Goal: Task Accomplishment & Management: Manage account settings

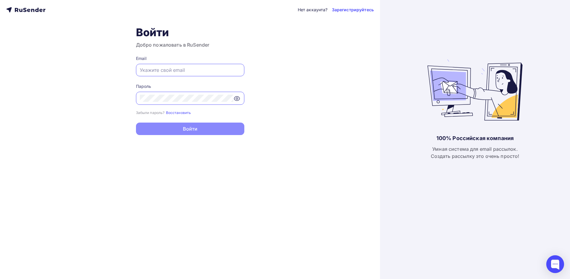
click at [162, 70] on input "text" at bounding box center [190, 70] width 101 height 7
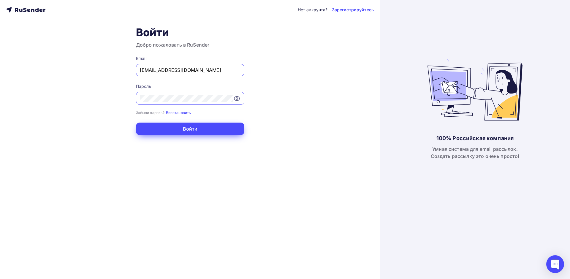
type input "[PERSON_NAME][EMAIL_ADDRESS][DOMAIN_NAME]"
click at [195, 133] on button "Войти" at bounding box center [190, 129] width 108 height 12
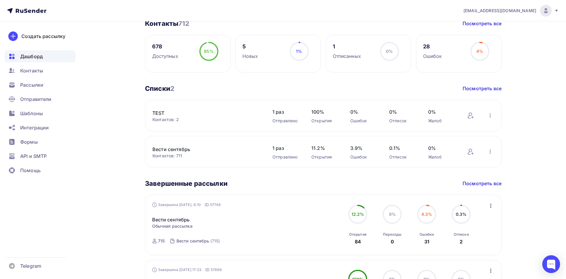
scroll to position [178, 0]
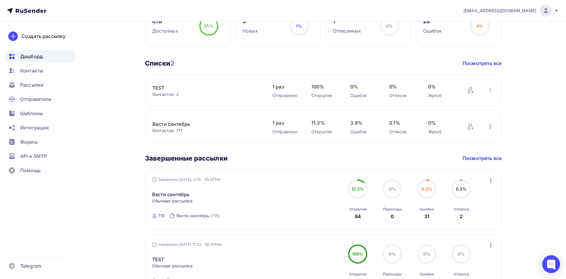
click at [490, 128] on icon "button" at bounding box center [490, 126] width 7 height 7
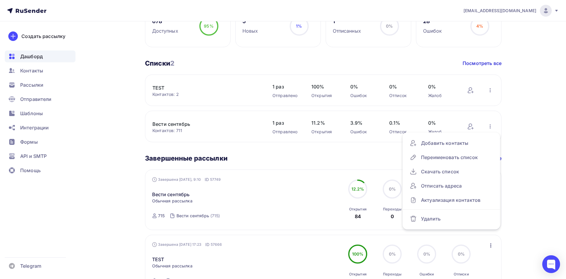
click at [103, 148] on div "Дашборд Дашборд Пару шагов, чтобы начать работу! Закрыть Выполните эти шаги, чт…" at bounding box center [283, 83] width 487 height 481
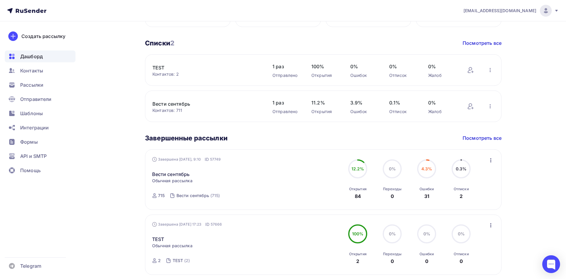
scroll to position [223, 0]
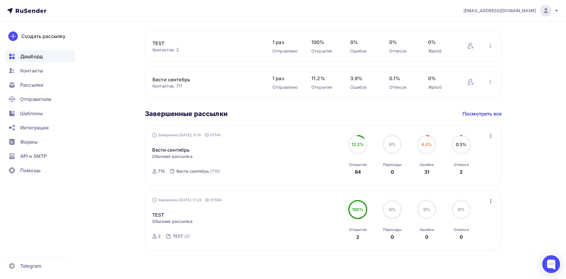
click at [490, 137] on icon "button" at bounding box center [490, 136] width 7 height 7
click at [464, 150] on div "Статистика" at bounding box center [463, 151] width 61 height 7
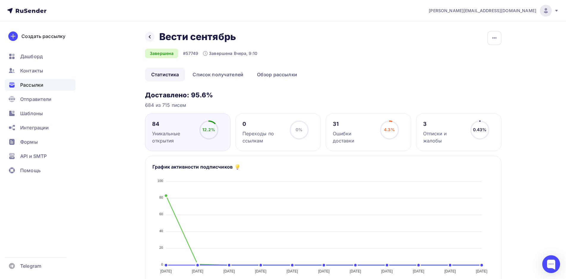
click at [447, 135] on div "Отписки и жалобы" at bounding box center [444, 137] width 42 height 14
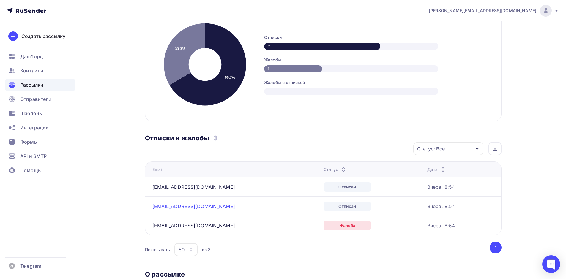
scroll to position [149, 0]
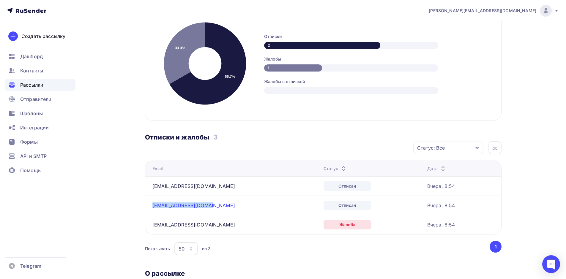
drag, startPoint x: 209, startPoint y: 206, endPoint x: 153, endPoint y: 207, distance: 56.2
click at [153, 207] on div "poliakovaos80@mail.ru" at bounding box center [226, 206] width 149 height 6
copy link "poliakovaos80@mail.ru"
click at [252, 248] on div "Показывать 50 10 20 50 100 из 3" at bounding box center [317, 249] width 344 height 14
click at [36, 71] on span "Контакты" at bounding box center [31, 70] width 23 height 7
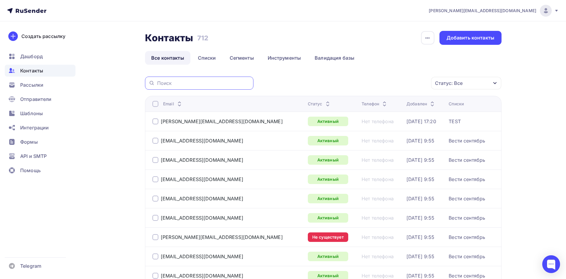
click at [178, 82] on input "text" at bounding box center [203, 83] width 93 height 7
paste input "poliakovaos80@mail.ru"
type input "poliakovaos80@mail.ru"
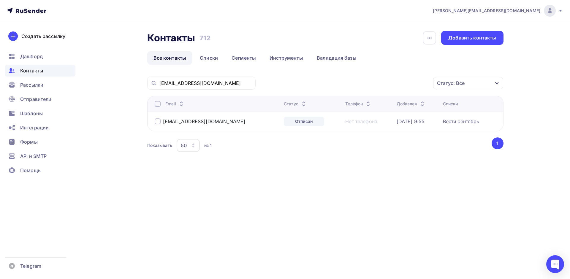
click at [159, 122] on div at bounding box center [158, 122] width 6 height 6
click at [399, 83] on div "Действие" at bounding box center [389, 84] width 78 height 12
click at [371, 124] on div "Удалить" at bounding box center [367, 124] width 20 height 7
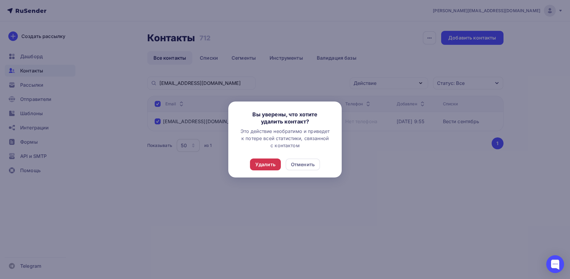
click at [270, 164] on div "Удалить" at bounding box center [266, 164] width 20 height 7
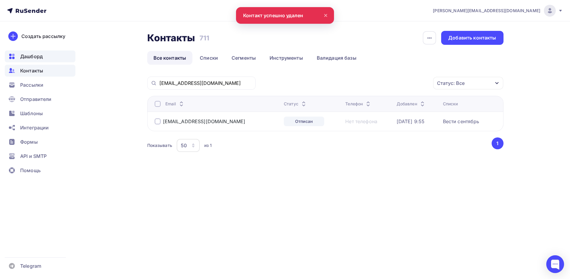
click at [32, 53] on span "Дашборд" at bounding box center [31, 56] width 23 height 7
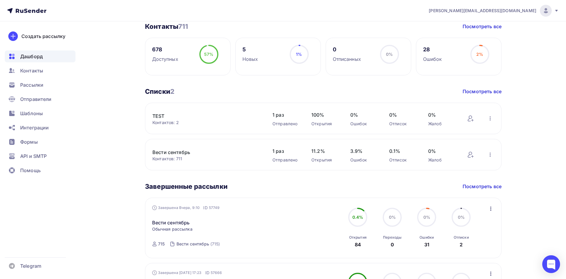
scroll to position [223, 0]
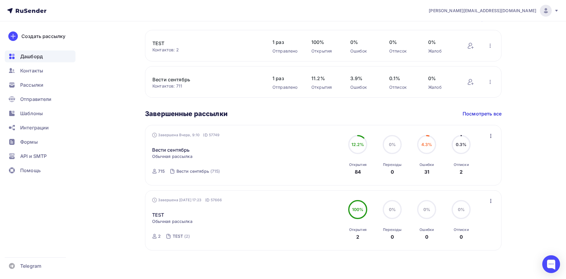
click at [491, 135] on icon "button" at bounding box center [490, 136] width 1 height 4
click at [468, 151] on div "Статистика" at bounding box center [463, 151] width 61 height 7
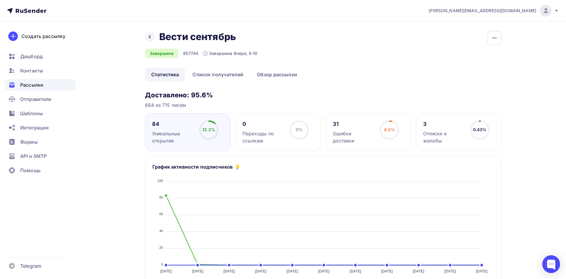
click at [438, 132] on div "Отписки и жалобы" at bounding box center [444, 137] width 42 height 14
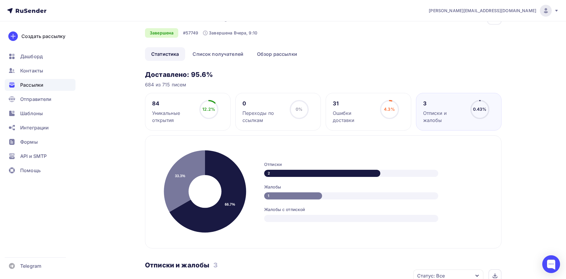
scroll to position [20, 0]
click at [351, 111] on div "Ошибки доставки" at bounding box center [354, 117] width 42 height 14
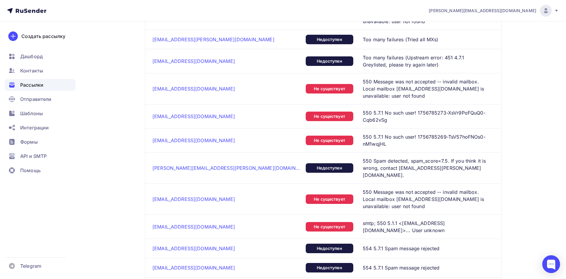
scroll to position [906, 0]
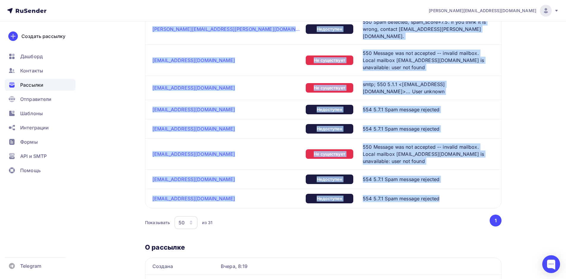
drag, startPoint x: 152, startPoint y: 82, endPoint x: 407, endPoint y: 146, distance: 263.0
copy tbody "rtm@tekhnodom.ru Не существует 550 Message was not accepted -- invalid mailbox.…"
click at [35, 70] on span "Контакты" at bounding box center [31, 70] width 23 height 7
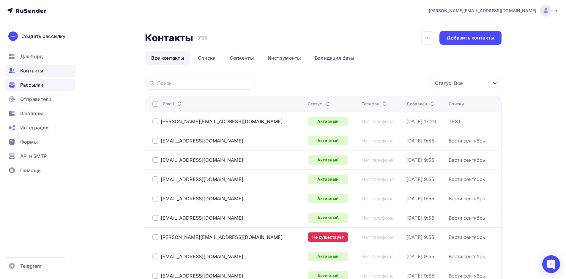
click at [34, 88] on span "Рассылки" at bounding box center [31, 84] width 23 height 7
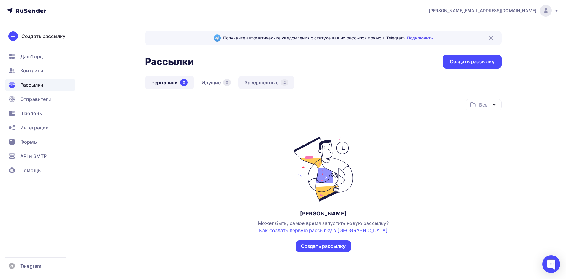
click at [264, 82] on link "Завершенные 2" at bounding box center [266, 83] width 56 height 14
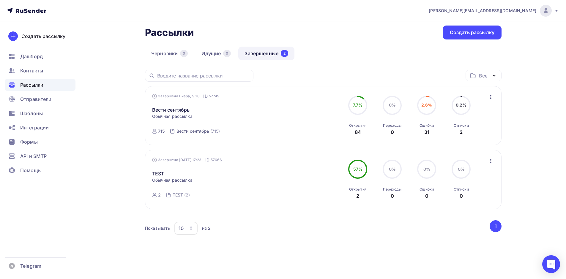
scroll to position [31, 0]
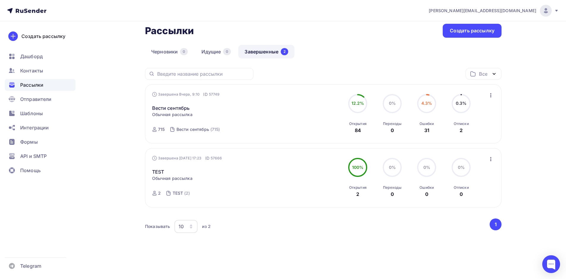
click at [491, 94] on icon "button" at bounding box center [490, 95] width 1 height 4
click at [467, 114] on div "Статистика" at bounding box center [463, 110] width 61 height 7
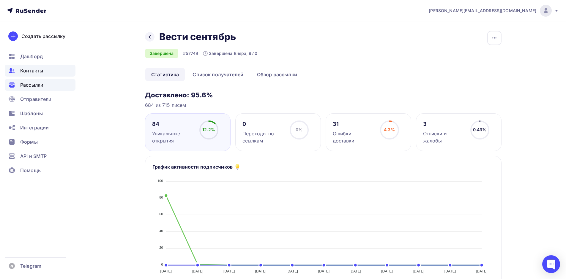
click at [30, 72] on span "Контакты" at bounding box center [31, 70] width 23 height 7
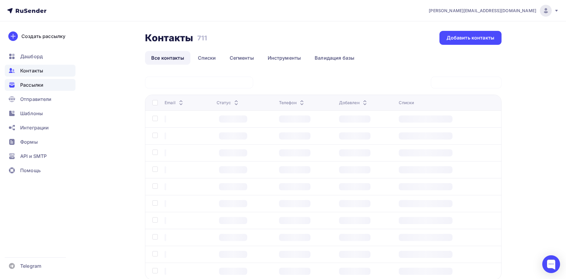
click at [27, 89] on div "Рассылки" at bounding box center [40, 85] width 71 height 12
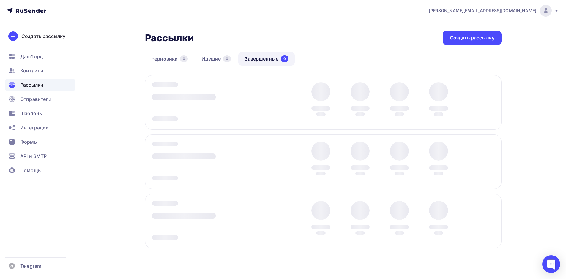
click at [30, 85] on span "Рассылки" at bounding box center [31, 84] width 23 height 7
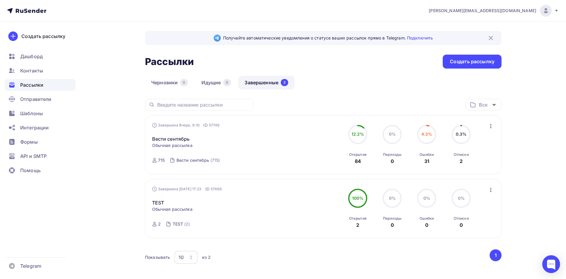
click at [489, 127] on icon "button" at bounding box center [490, 126] width 7 height 7
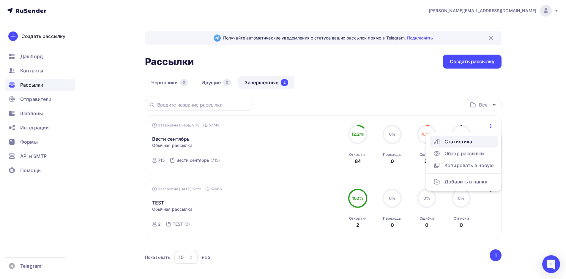
click at [476, 139] on div "Статистика" at bounding box center [463, 141] width 61 height 7
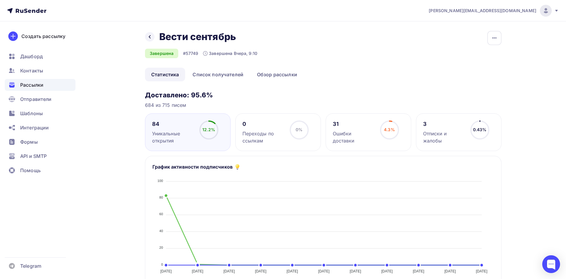
click at [356, 130] on div "Ошибки доставки" at bounding box center [354, 137] width 42 height 14
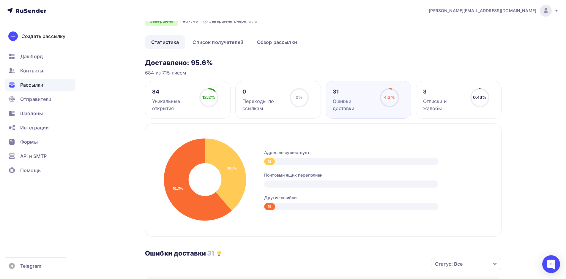
scroll to position [178, 0]
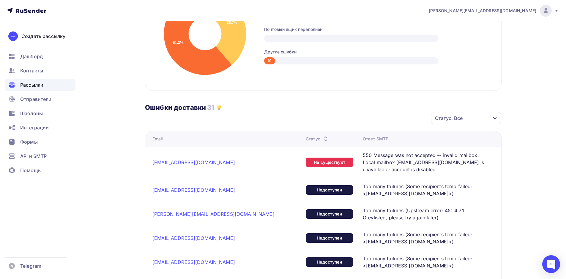
click at [496, 117] on icon "button" at bounding box center [495, 118] width 5 height 5
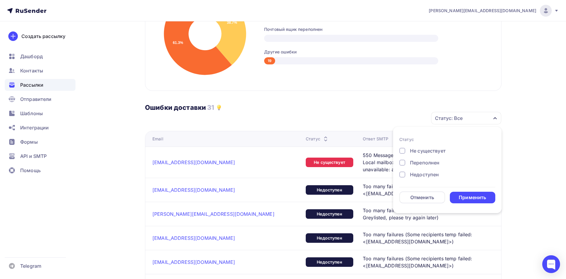
click at [496, 117] on icon "button" at bounding box center [495, 118] width 5 height 5
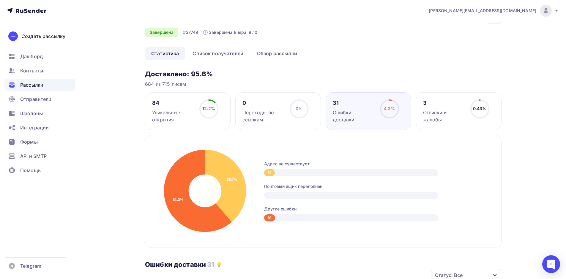
scroll to position [0, 0]
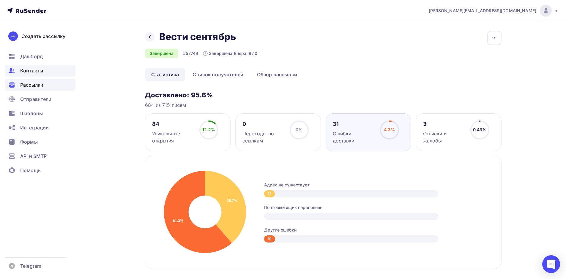
click at [29, 70] on span "Контакты" at bounding box center [31, 70] width 23 height 7
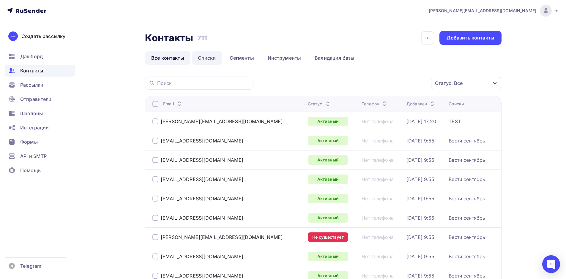
click at [209, 59] on link "Списки" at bounding box center [207, 58] width 31 height 14
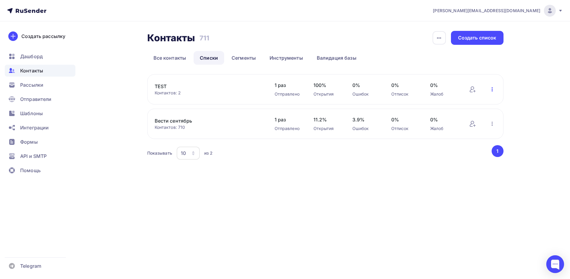
click at [495, 90] on icon "button" at bounding box center [492, 89] width 7 height 7
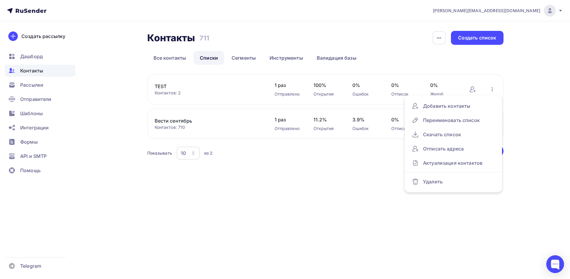
click at [527, 101] on div "Контакты Контакты 711 711 История импорта Создать список Все контакты Списки Се…" at bounding box center [285, 103] width 487 height 164
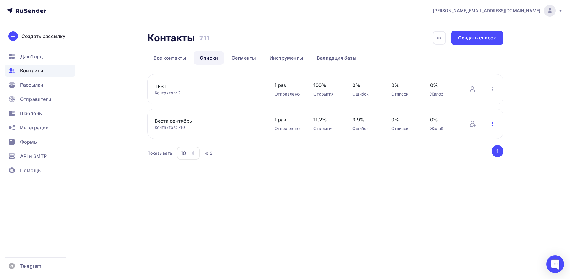
click at [491, 122] on icon "button" at bounding box center [492, 123] width 7 height 7
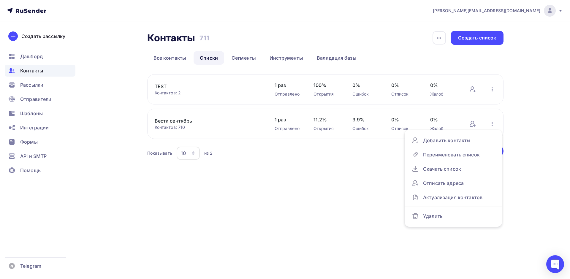
click at [300, 192] on div "s.savva@mastersoft.ru Аккаунт Тарифы Выйти Создать рассылку Дашборд Контакты Ра…" at bounding box center [285, 139] width 570 height 279
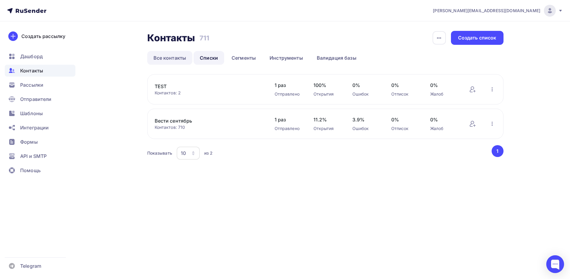
click at [171, 56] on link "Все контакты" at bounding box center [169, 58] width 45 height 14
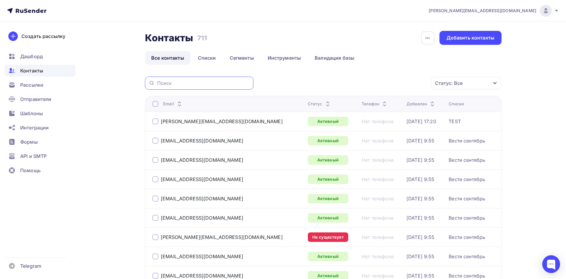
click at [176, 86] on input "text" at bounding box center [203, 83] width 93 height 7
paste input "[EMAIL_ADDRESS][DOMAIN_NAME]"
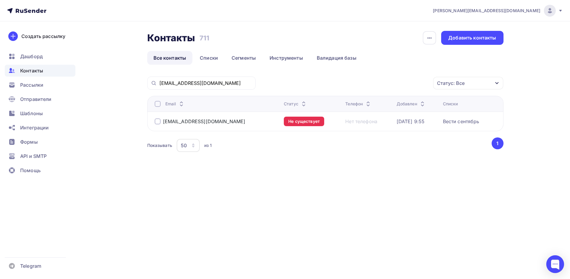
click at [157, 122] on div at bounding box center [158, 122] width 6 height 6
click at [160, 122] on div at bounding box center [158, 122] width 6 height 6
drag, startPoint x: 198, startPoint y: 84, endPoint x: 166, endPoint y: 84, distance: 32.7
click at [166, 84] on input "[EMAIL_ADDRESS][DOMAIN_NAME]" at bounding box center [206, 83] width 93 height 7
type input "r"
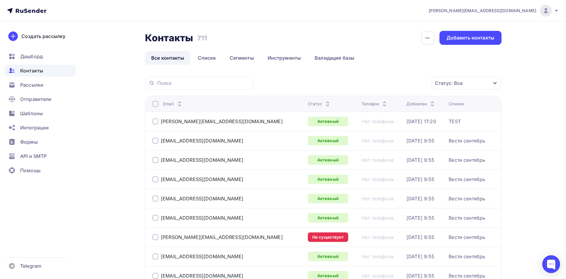
click at [495, 82] on icon "button" at bounding box center [495, 83] width 5 height 5
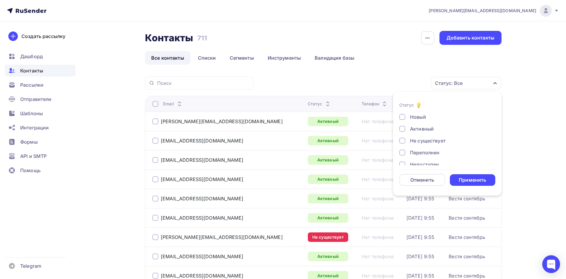
click at [402, 140] on div at bounding box center [402, 141] width 6 height 6
click at [476, 179] on div "Применить" at bounding box center [472, 180] width 27 height 7
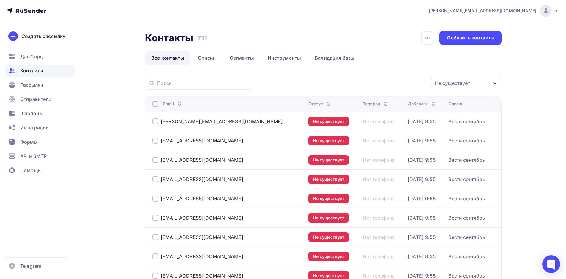
click at [155, 122] on div at bounding box center [155, 122] width 6 height 6
click at [155, 121] on div at bounding box center [155, 122] width 6 height 6
click at [154, 106] on div at bounding box center [155, 104] width 6 height 6
click at [407, 84] on div "Действие" at bounding box center [387, 84] width 78 height 12
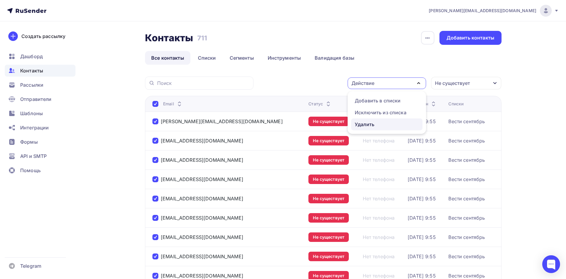
click at [365, 124] on div "Удалить" at bounding box center [365, 124] width 20 height 7
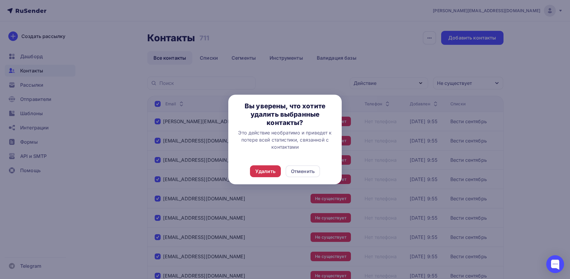
click at [267, 173] on div "Удалить" at bounding box center [266, 171] width 20 height 7
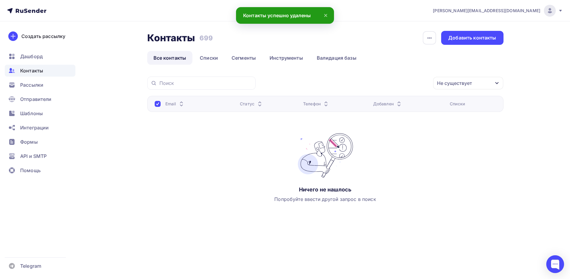
click at [467, 80] on div "Не существует" at bounding box center [454, 83] width 35 height 7
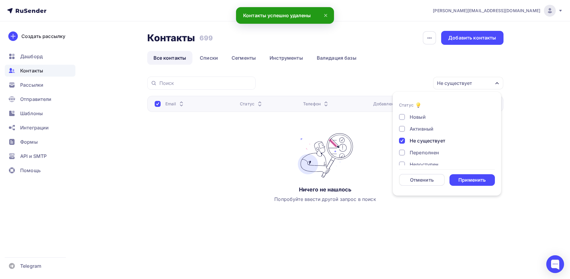
click at [402, 139] on div at bounding box center [402, 141] width 6 height 6
click at [403, 152] on div at bounding box center [402, 153] width 6 height 6
click at [464, 181] on div "Применить" at bounding box center [472, 180] width 27 height 7
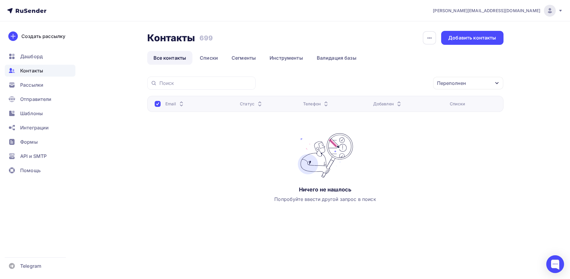
click at [464, 80] on div "Переполнен" at bounding box center [451, 83] width 29 height 7
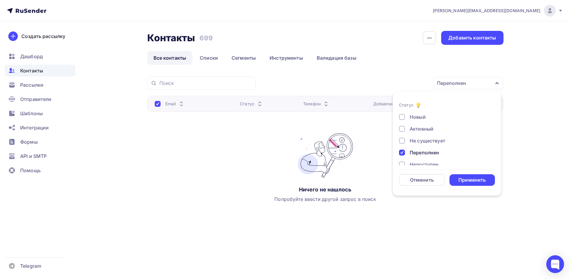
click at [406, 153] on div "Переполнен" at bounding box center [443, 152] width 89 height 7
click at [403, 163] on div at bounding box center [402, 165] width 6 height 6
click at [477, 178] on div "Применить" at bounding box center [472, 180] width 27 height 7
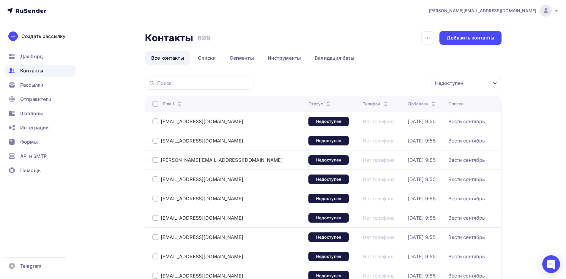
click at [154, 103] on div at bounding box center [155, 104] width 6 height 6
click at [153, 105] on div at bounding box center [155, 104] width 6 height 6
click at [407, 83] on div "Действие" at bounding box center [387, 84] width 78 height 12
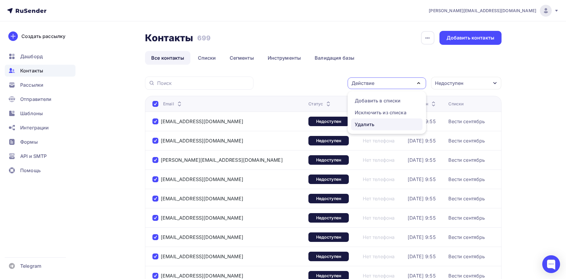
click at [367, 123] on div "Удалить" at bounding box center [365, 124] width 20 height 7
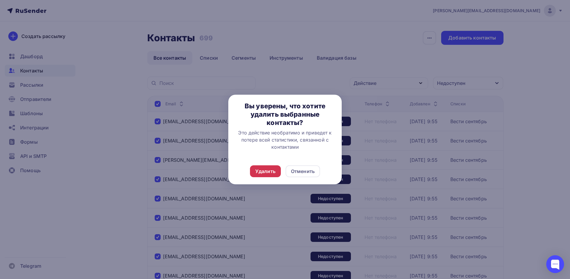
click at [272, 171] on div "Удалить" at bounding box center [266, 171] width 20 height 7
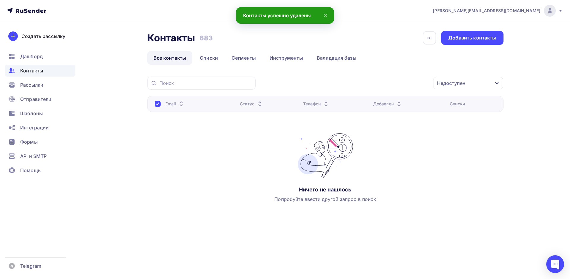
click at [486, 84] on div "Недоступен" at bounding box center [469, 83] width 70 height 12
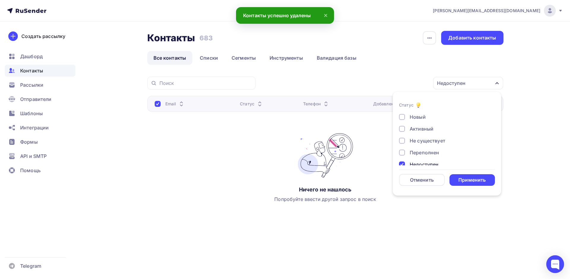
click at [417, 163] on div "Недоступен" at bounding box center [424, 164] width 29 height 7
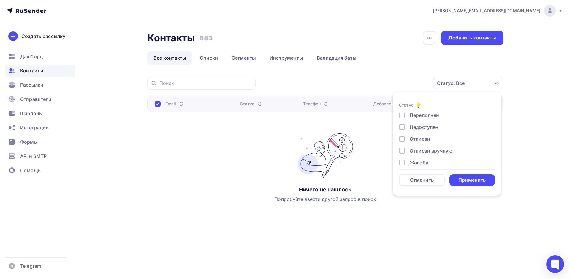
scroll to position [43, 0]
click at [421, 134] on div "Отписан" at bounding box center [420, 133] width 21 height 7
click at [417, 145] on div "Отписан вручную" at bounding box center [431, 145] width 43 height 7
click at [414, 157] on div "Жалоба" at bounding box center [419, 157] width 19 height 7
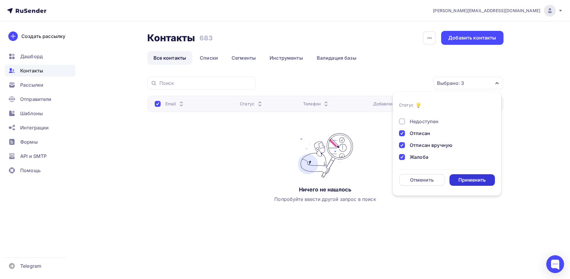
click at [468, 176] on div "Применить" at bounding box center [473, 180] width 46 height 12
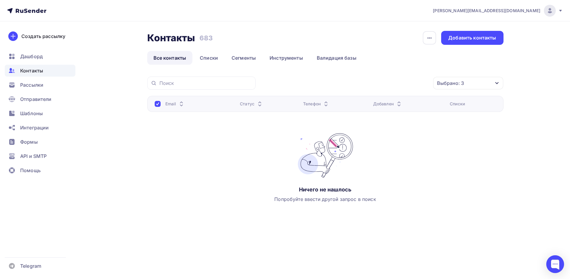
click at [483, 82] on div "Выбрано: 3" at bounding box center [469, 83] width 70 height 12
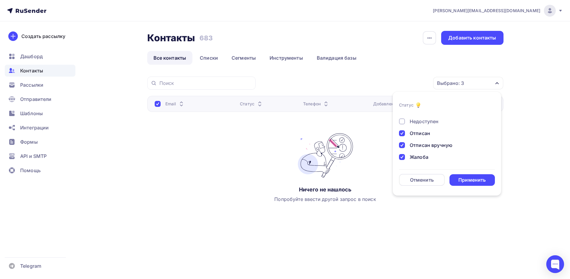
scroll to position [0, 0]
click at [420, 139] on div "Не существует" at bounding box center [428, 140] width 36 height 7
click at [423, 149] on div "Переполнен" at bounding box center [424, 152] width 29 height 7
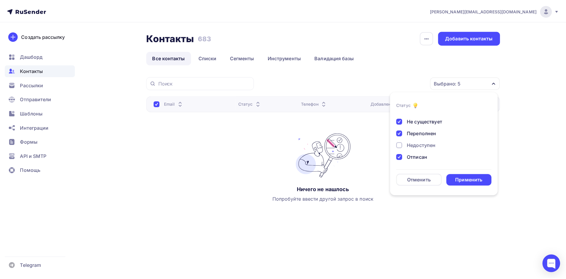
scroll to position [43, 0]
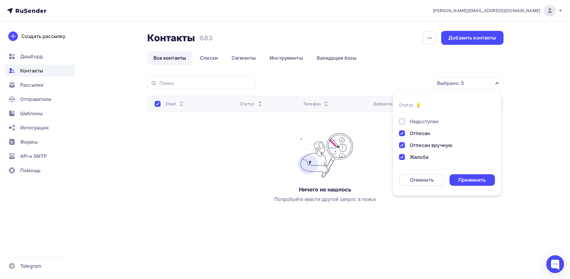
click at [422, 121] on div "Недоступен" at bounding box center [424, 121] width 29 height 7
click at [461, 175] on form "Статус Новый Активный Не существует Переполнен Недоступен Отписан Отписан вручн…" at bounding box center [447, 144] width 96 height 84
click at [462, 177] on div "Применить" at bounding box center [472, 180] width 27 height 7
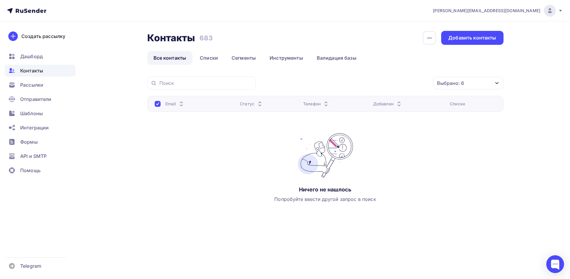
click at [209, 160] on div "Email Статус Телефон Добавлен Списки Ничего не нашлось Попробуйте ввести другой…" at bounding box center [325, 155] width 357 height 119
click at [34, 59] on span "Дашборд" at bounding box center [31, 56] width 23 height 7
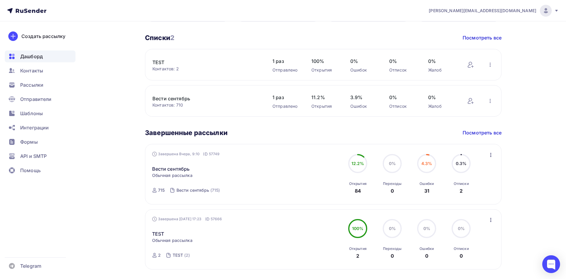
scroll to position [223, 0]
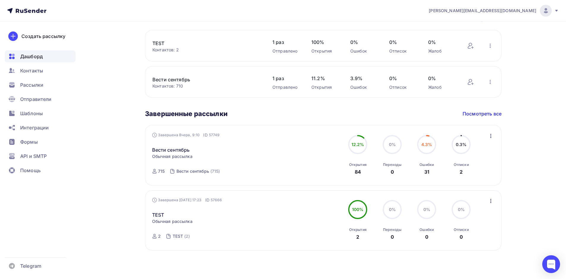
click at [488, 135] on icon "button" at bounding box center [490, 136] width 7 height 7
click at [471, 153] on div "Статистика" at bounding box center [463, 151] width 61 height 7
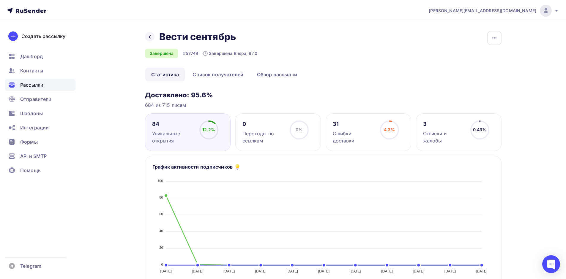
click at [344, 129] on div "31 Ошибки доставки" at bounding box center [354, 133] width 42 height 24
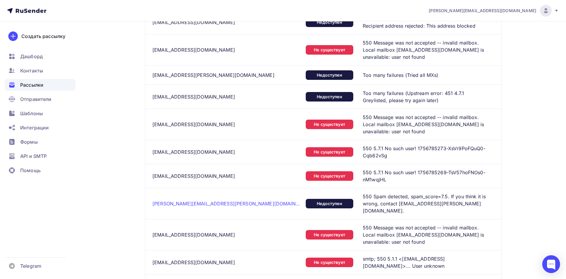
scroll to position [832, 0]
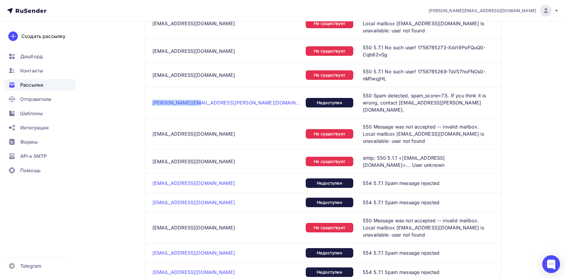
drag, startPoint x: 152, startPoint y: 65, endPoint x: 189, endPoint y: 63, distance: 37.8
click at [189, 87] on td "[PERSON_NAME][EMAIL_ADDRESS][PERSON_NAME][DOMAIN_NAME]" at bounding box center [224, 102] width 158 height 31
copy link "[PERSON_NAME][EMAIL_ADDRESS][PERSON_NAME][DOMAIN_NAME]"
drag, startPoint x: 153, startPoint y: 88, endPoint x: 207, endPoint y: 89, distance: 54.1
click at [207, 130] on div "[EMAIL_ADDRESS][DOMAIN_NAME]" at bounding box center [193, 133] width 83 height 7
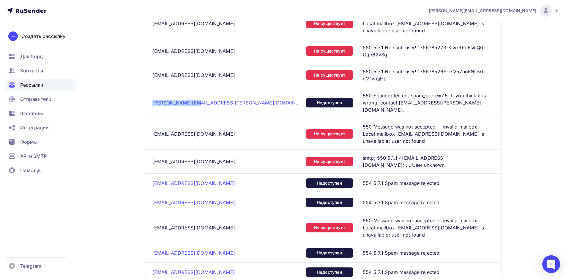
copy div "[EMAIL_ADDRESS][DOMAIN_NAME]"
drag, startPoint x: 204, startPoint y: 130, endPoint x: 153, endPoint y: 129, distance: 50.8
click at [153, 180] on div "[EMAIL_ADDRESS][DOMAIN_NAME]" at bounding box center [226, 183] width 149 height 6
copy link "[EMAIL_ADDRESS][DOMAIN_NAME]"
drag, startPoint x: 196, startPoint y: 150, endPoint x: 152, endPoint y: 152, distance: 43.1
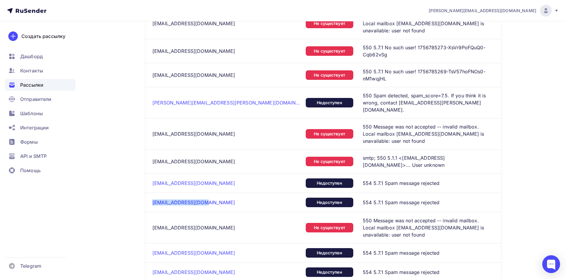
click at [152, 200] on div "[EMAIL_ADDRESS][DOMAIN_NAME]" at bounding box center [226, 203] width 149 height 6
copy link "[EMAIL_ADDRESS][DOMAIN_NAME]"
drag, startPoint x: 196, startPoint y: 194, endPoint x: 153, endPoint y: 196, distance: 43.4
click at [153, 250] on div "[EMAIL_ADDRESS][DOMAIN_NAME]" at bounding box center [226, 253] width 149 height 6
copy link "[EMAIL_ADDRESS][DOMAIN_NAME]"
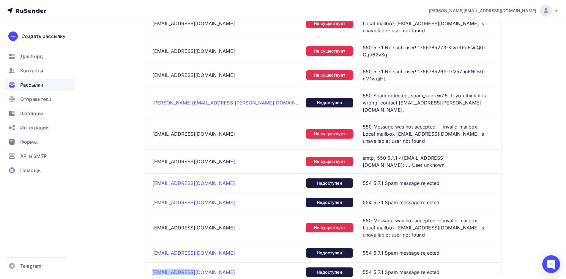
drag, startPoint x: 190, startPoint y: 215, endPoint x: 149, endPoint y: 215, distance: 41.3
click at [149, 263] on td "[EMAIL_ADDRESS][DOMAIN_NAME]" at bounding box center [224, 272] width 158 height 19
copy link "[EMAIL_ADDRESS][DOMAIN_NAME]"
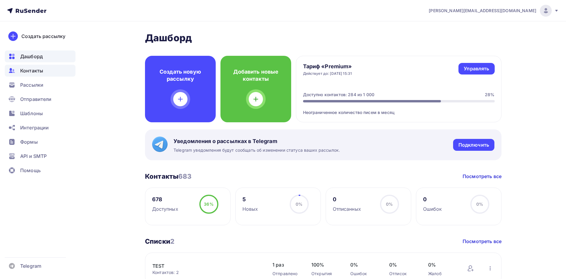
click at [36, 72] on span "Контакты" at bounding box center [31, 70] width 23 height 7
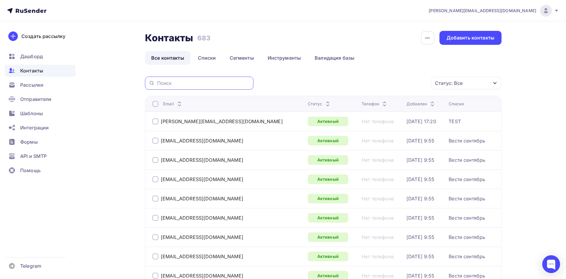
click at [165, 85] on input "text" at bounding box center [203, 83] width 93 height 7
paste input "[PERSON_NAME][EMAIL_ADDRESS][PERSON_NAME][DOMAIN_NAME]"
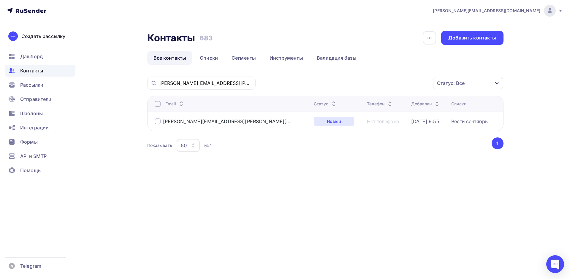
click at [157, 122] on div at bounding box center [158, 122] width 6 height 6
click at [401, 85] on div "Действие" at bounding box center [389, 84] width 78 height 12
click at [374, 123] on div "Удалить" at bounding box center [367, 124] width 20 height 7
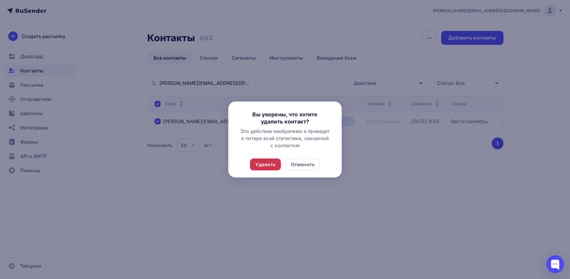
click at [271, 165] on div "Удалить" at bounding box center [266, 164] width 20 height 7
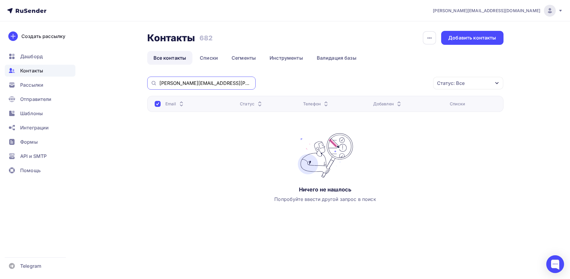
drag, startPoint x: 209, startPoint y: 83, endPoint x: 123, endPoint y: 79, distance: 86.2
click at [123, 79] on div "Контакты Контакты 682 682 История импорта Добавить контакты Все контакты Списки…" at bounding box center [285, 137] width 487 height 232
paste input "karavajcev@saffarm"
drag, startPoint x: 143, startPoint y: 77, endPoint x: 78, endPoint y: 72, distance: 64.7
click at [78, 72] on div "s.savva@mastersoft.ru Аккаунт Тарифы Выйти Создать рассылку Дашборд Контакты Ра…" at bounding box center [285, 126] width 570 height 253
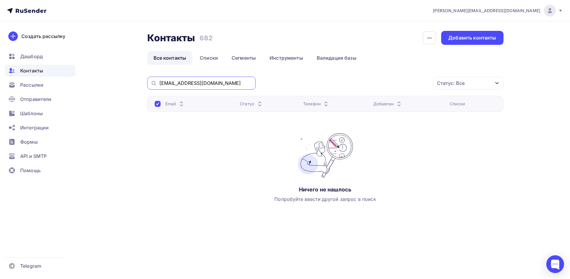
paste input "[EMAIL_ADDRESS][DOMAIN_NAME]"
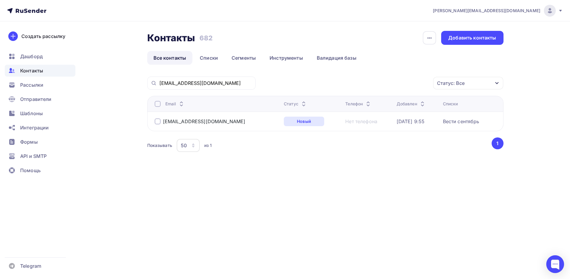
click at [158, 122] on div at bounding box center [158, 122] width 6 height 6
click at [379, 80] on div "Действие" at bounding box center [389, 84] width 78 height 12
click at [374, 123] on div "Удалить" at bounding box center [367, 124] width 20 height 7
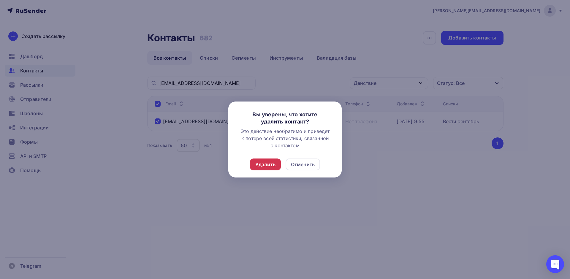
click at [269, 162] on div "Удалить" at bounding box center [266, 164] width 20 height 7
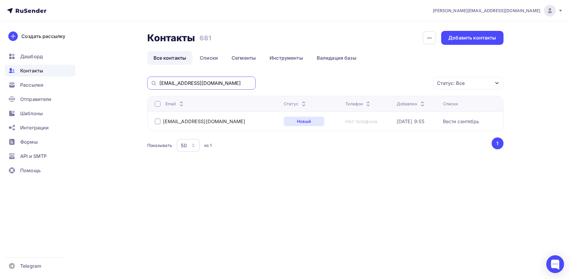
drag, startPoint x: 219, startPoint y: 81, endPoint x: 103, endPoint y: 79, distance: 115.9
click at [103, 79] on div "Контакты Контакты 681 681 История импорта Добавить контакты Все контакты Списки…" at bounding box center [285, 106] width 487 height 171
paste input "jurist"
click at [158, 120] on div at bounding box center [158, 122] width 6 height 6
click at [407, 80] on div "Действие" at bounding box center [389, 84] width 78 height 12
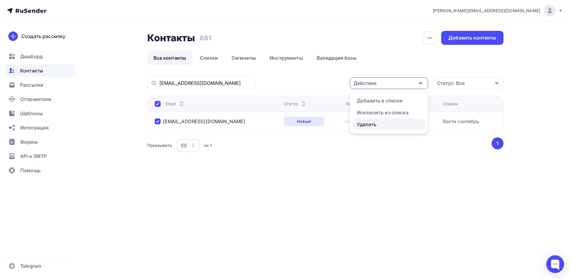
click at [371, 124] on div "Удалить" at bounding box center [367, 124] width 20 height 7
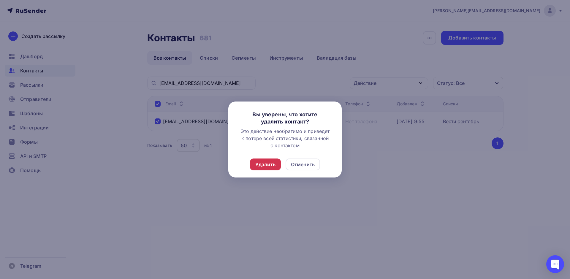
click at [268, 165] on div "Удалить" at bounding box center [266, 164] width 20 height 7
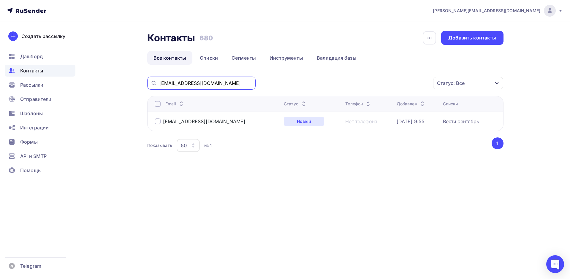
drag, startPoint x: 201, startPoint y: 80, endPoint x: 68, endPoint y: 74, distance: 133.2
click at [68, 74] on div "s.savva@mastersoft.ru Аккаунт Тарифы Выйти Создать рассылку Дашборд Контакты Ра…" at bounding box center [285, 96] width 570 height 192
paste input "ohr-trud"
click at [157, 123] on div at bounding box center [158, 122] width 6 height 6
click at [384, 78] on div "Действие" at bounding box center [389, 84] width 78 height 12
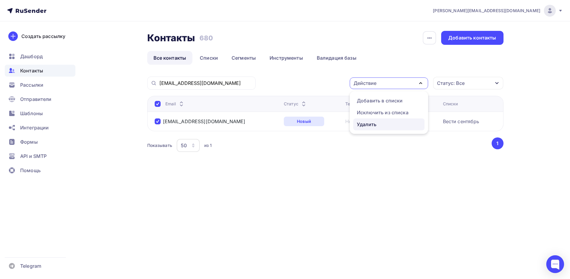
click at [374, 126] on div "Удалить" at bounding box center [367, 124] width 20 height 7
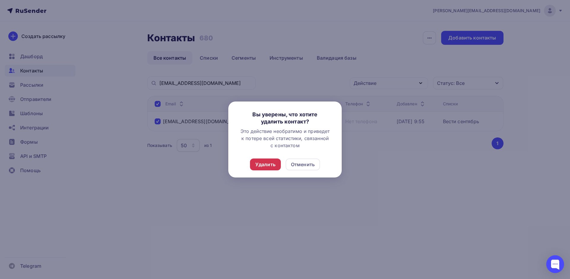
click at [260, 166] on div "Удалить" at bounding box center [266, 164] width 20 height 7
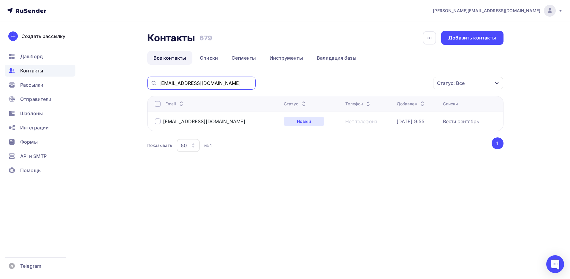
drag, startPoint x: 225, startPoint y: 83, endPoint x: 141, endPoint y: 79, distance: 83.6
click at [142, 80] on div "Контакты Контакты 679 679 История импорта Добавить контакты Все контакты Списки…" at bounding box center [285, 106] width 487 height 171
paste input "k"
type input "[EMAIL_ADDRESS][DOMAIN_NAME]"
click at [160, 121] on div at bounding box center [158, 122] width 6 height 6
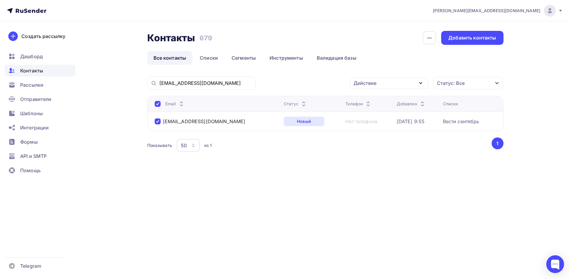
click at [383, 82] on div "Действие" at bounding box center [389, 84] width 78 height 12
click at [371, 123] on div "Удалить" at bounding box center [367, 124] width 20 height 7
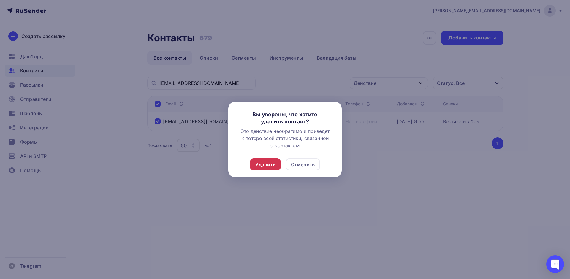
click at [264, 161] on div "Удалить" at bounding box center [266, 164] width 20 height 7
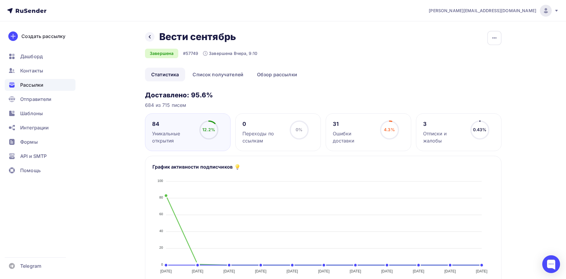
click at [354, 130] on div "Ошибки доставки" at bounding box center [354, 137] width 42 height 14
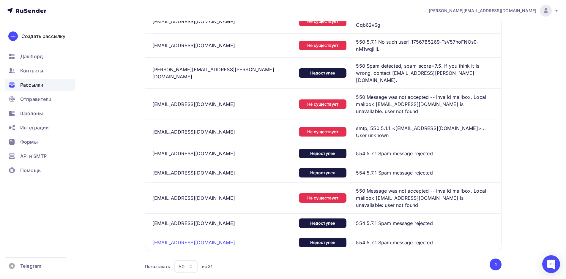
scroll to position [899, 0]
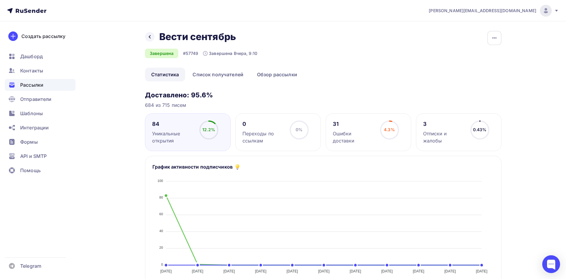
click at [351, 136] on div "Ошибки доставки" at bounding box center [354, 137] width 42 height 14
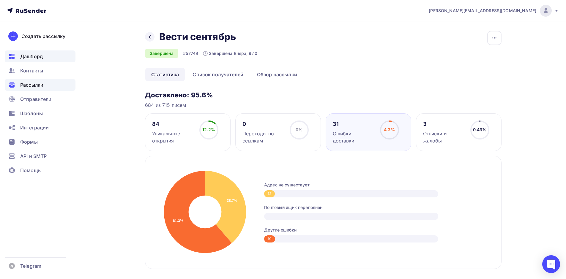
click at [31, 56] on span "Дашборд" at bounding box center [31, 56] width 23 height 7
